Goal: Register for event/course

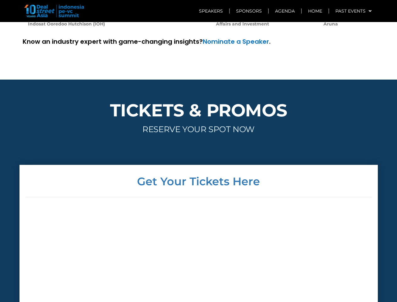
scroll to position [1518, 0]
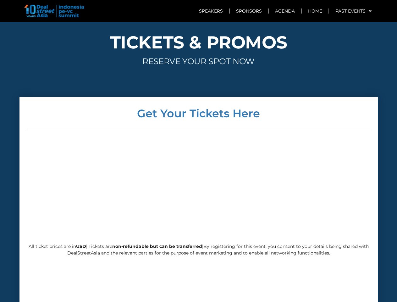
scroll to position [1518, 0]
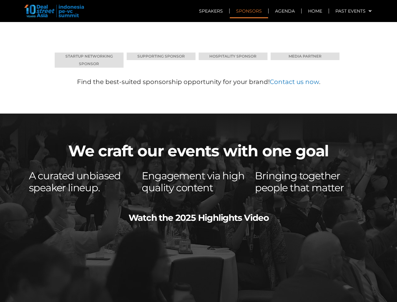
scroll to position [3159, 0]
